Goal: Information Seeking & Learning: Learn about a topic

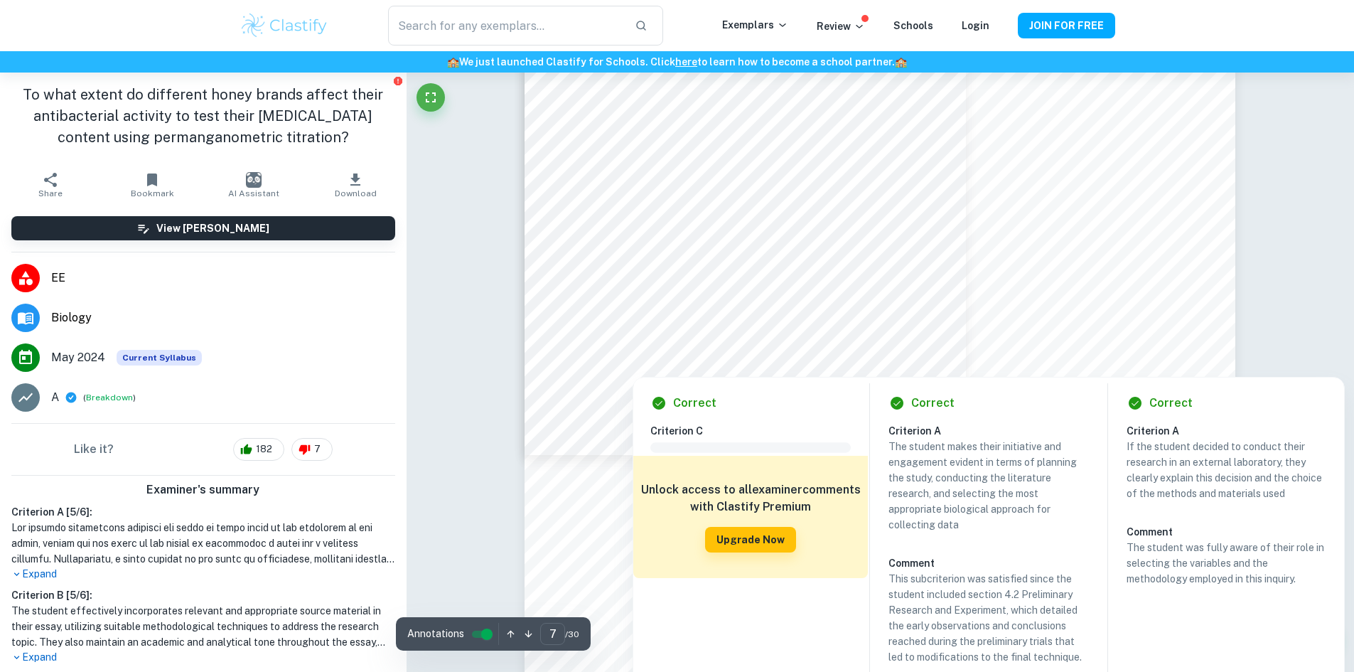
scroll to position [6042, 0]
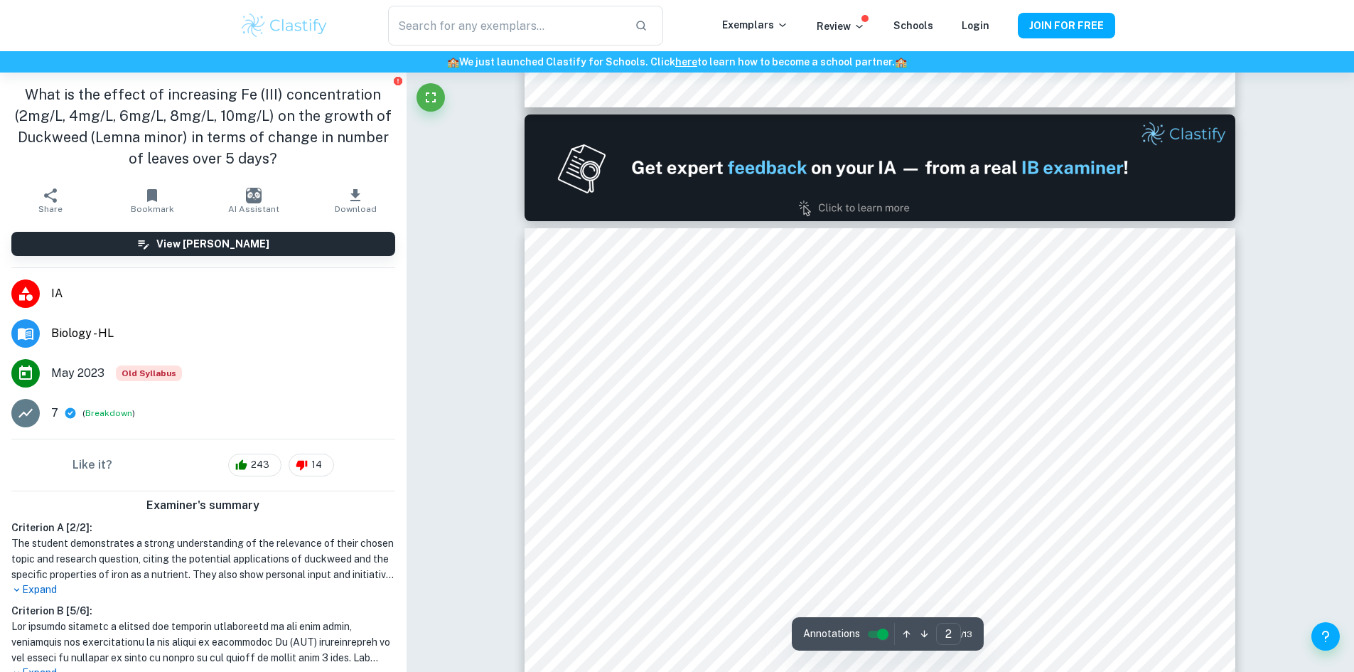
scroll to position [924, 0]
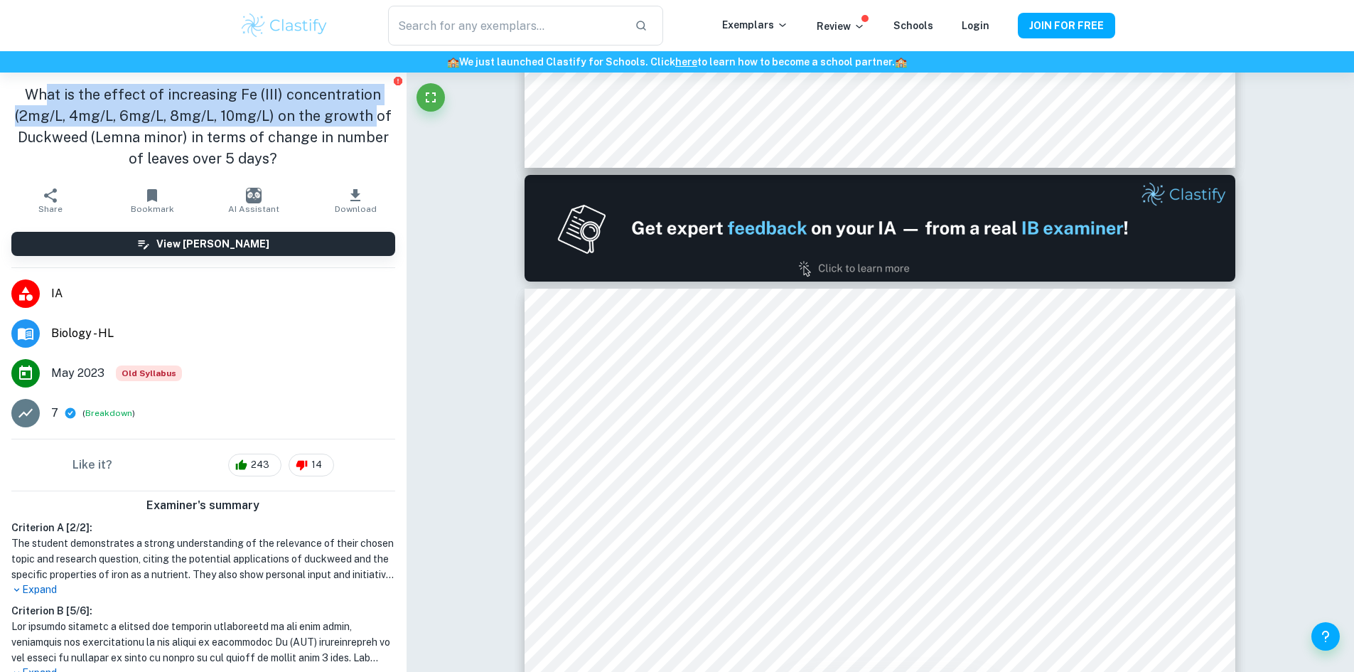
drag, startPoint x: 45, startPoint y: 84, endPoint x: 374, endPoint y: 119, distance: 331.0
click at [372, 119] on h1 "What is the effect of increasing Fe (III) concentration (2mg/L, 4mg/L, 6mg/L, 8…" at bounding box center [203, 126] width 384 height 85
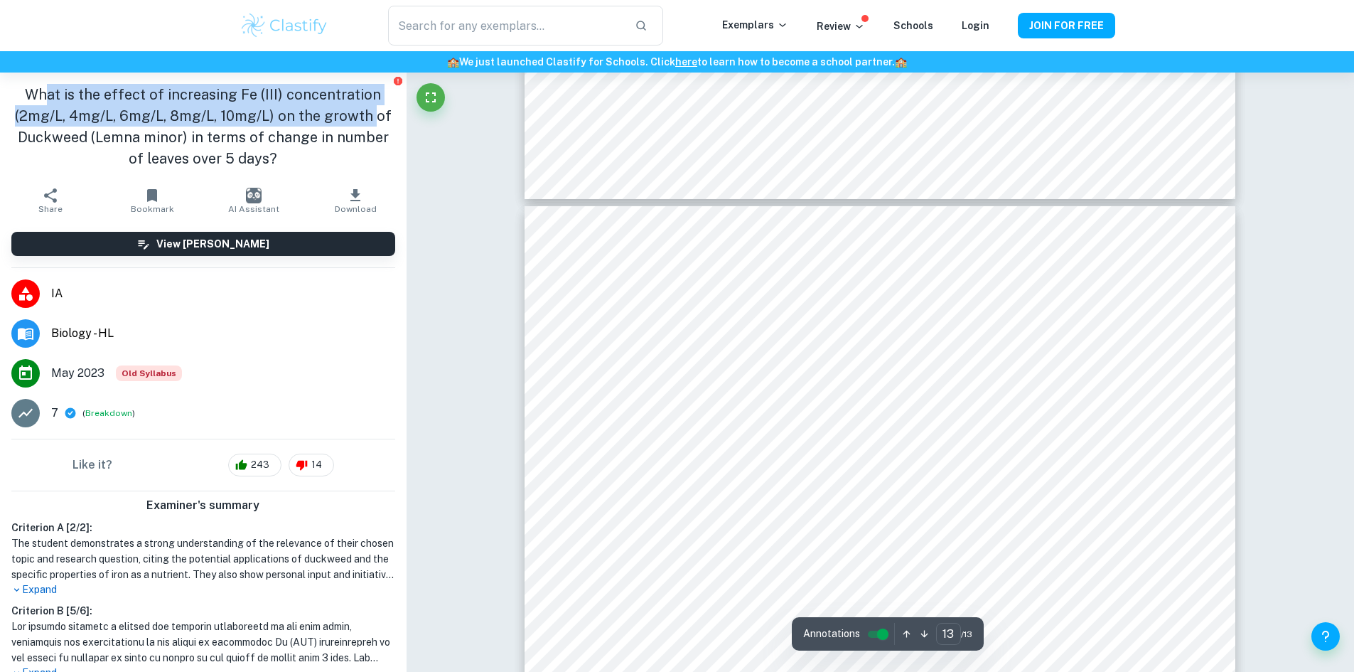
scroll to position [12923, 0]
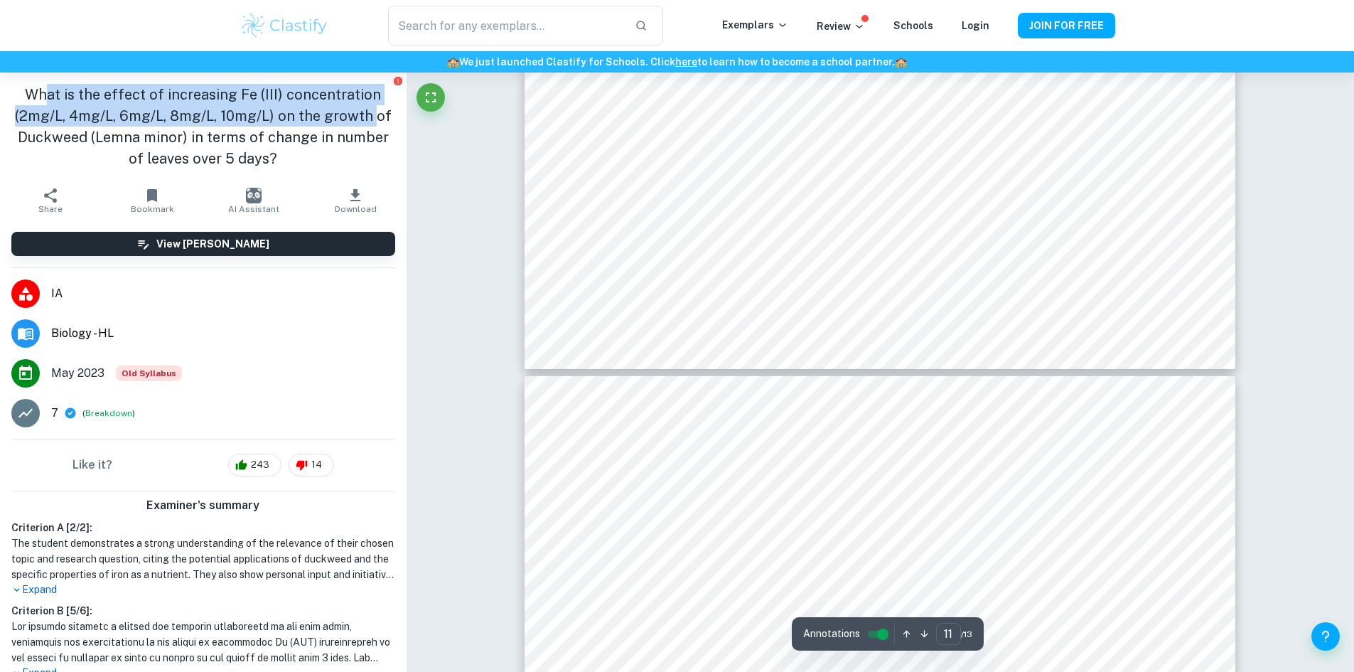
type input "10"
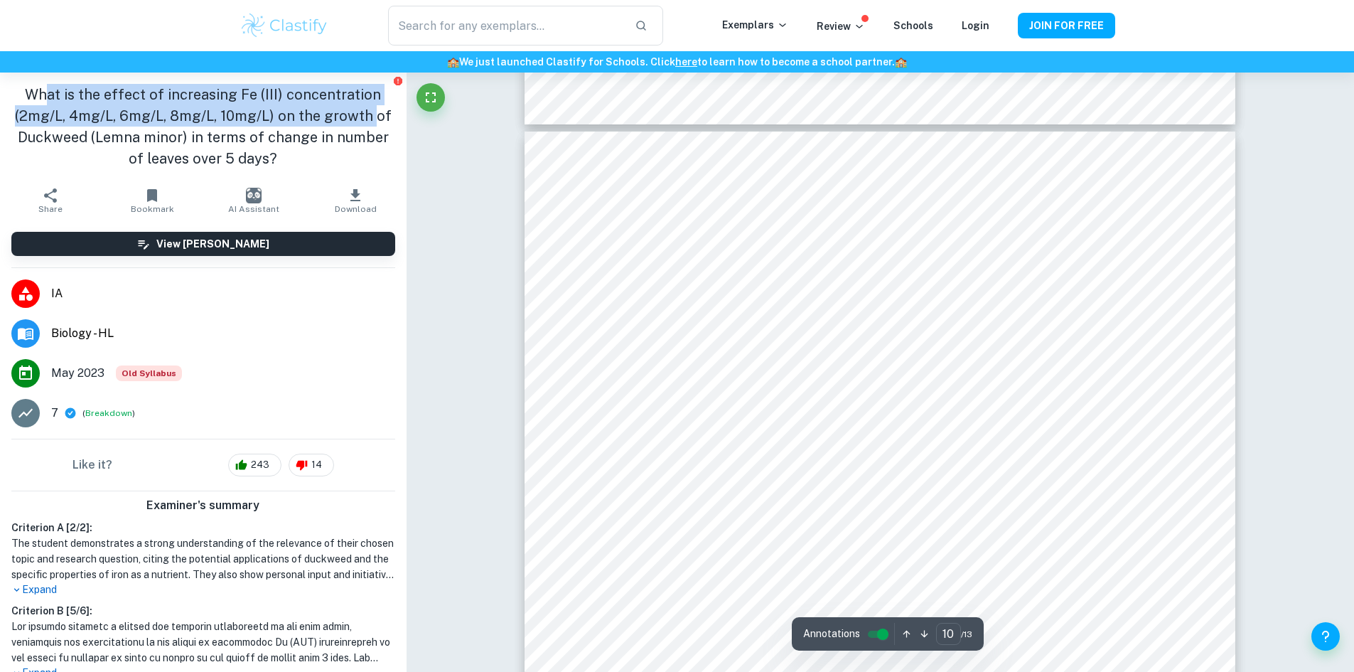
scroll to position [9368, 0]
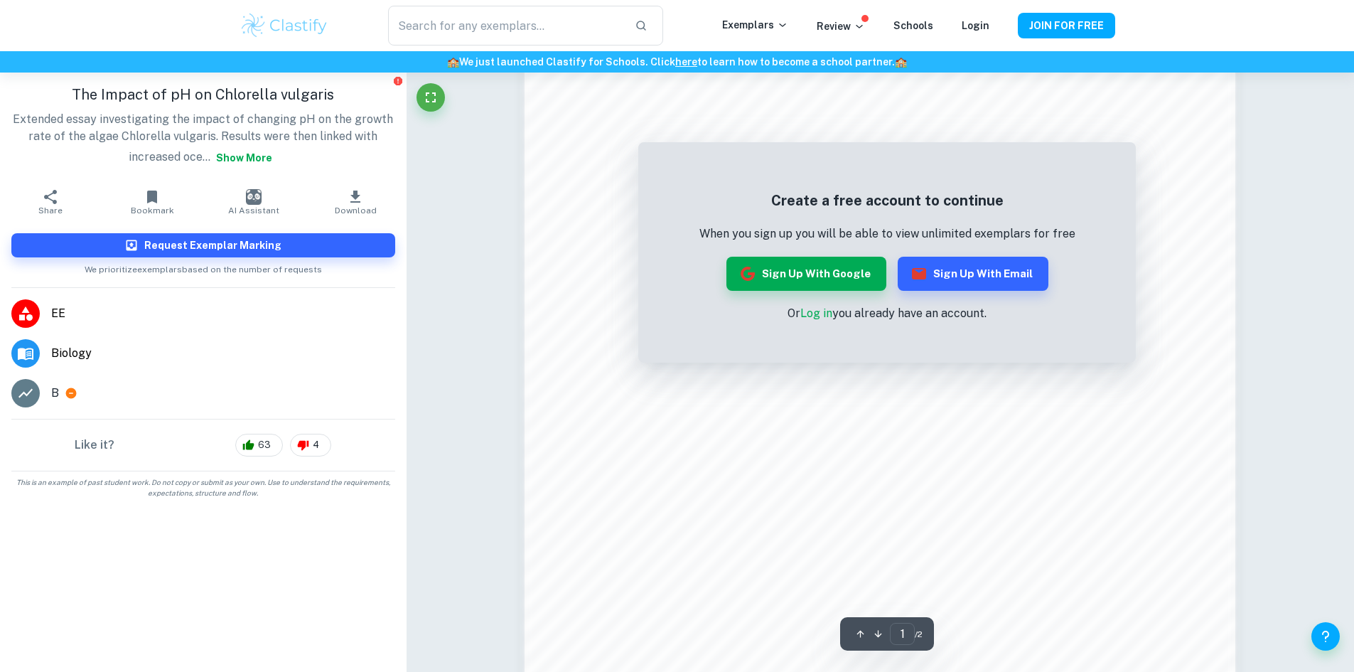
scroll to position [1422, 0]
